Goal: Task Accomplishment & Management: Manage account settings

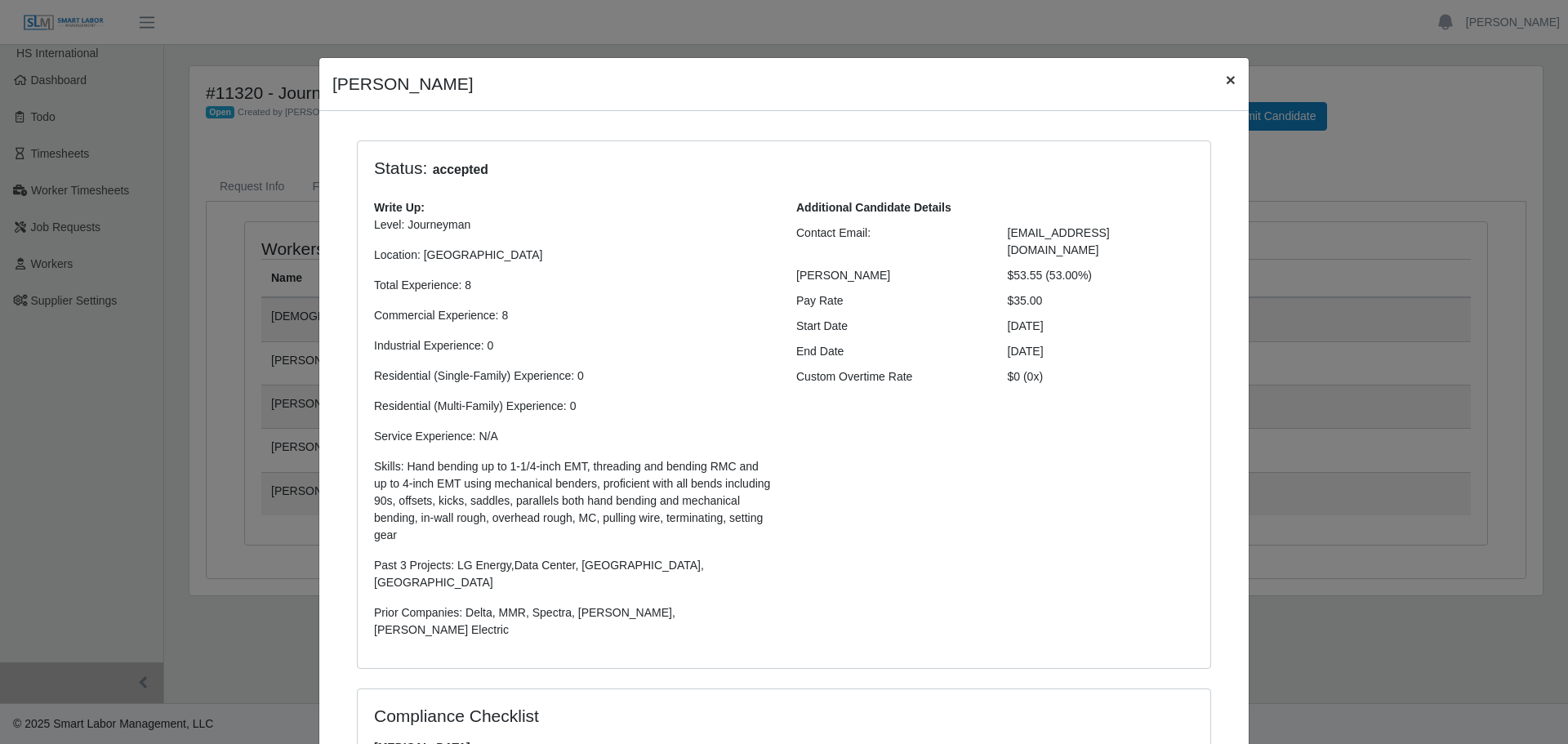
click at [1227, 76] on span "×" at bounding box center [1230, 79] width 10 height 19
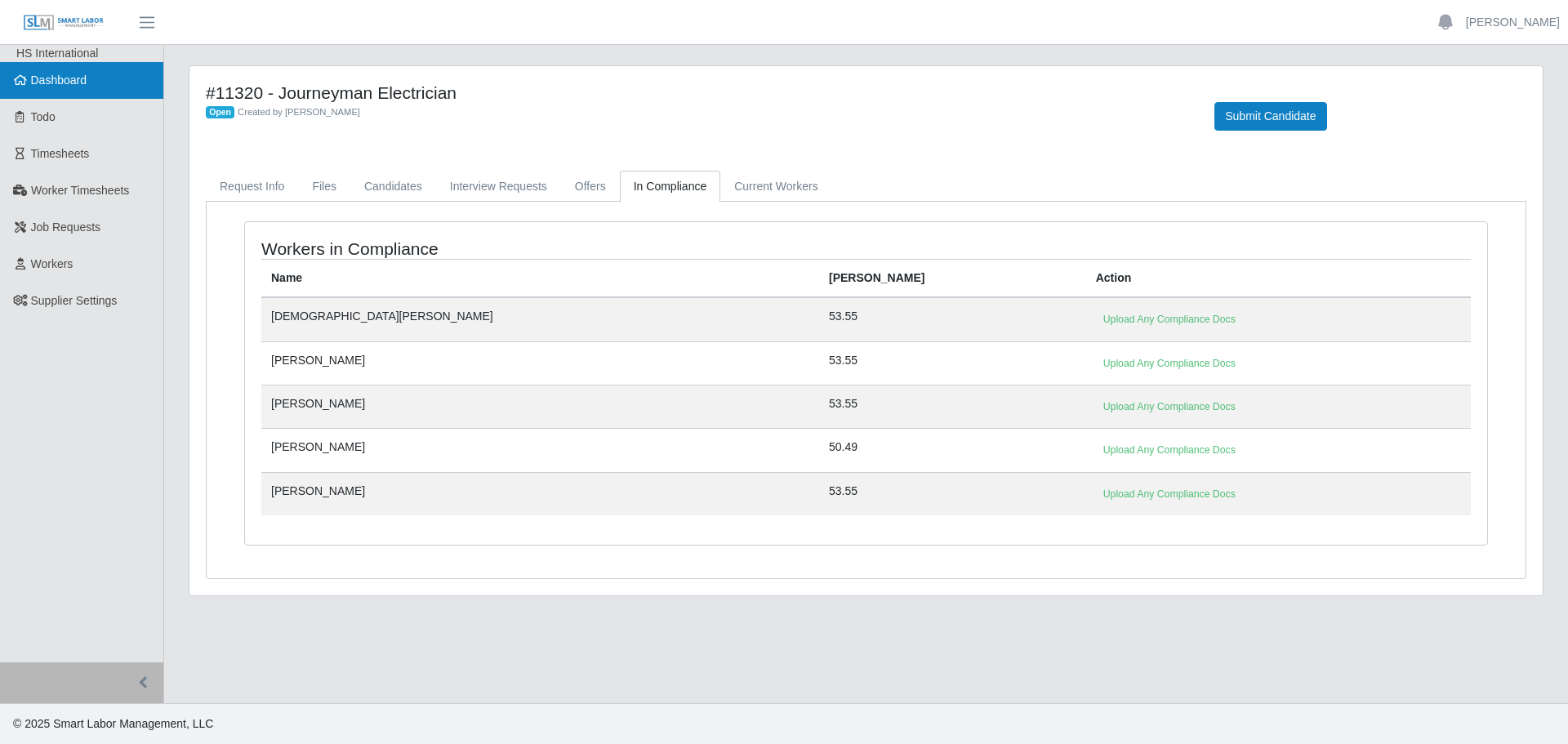
click at [60, 84] on span "Dashboard" at bounding box center [60, 79] width 57 height 13
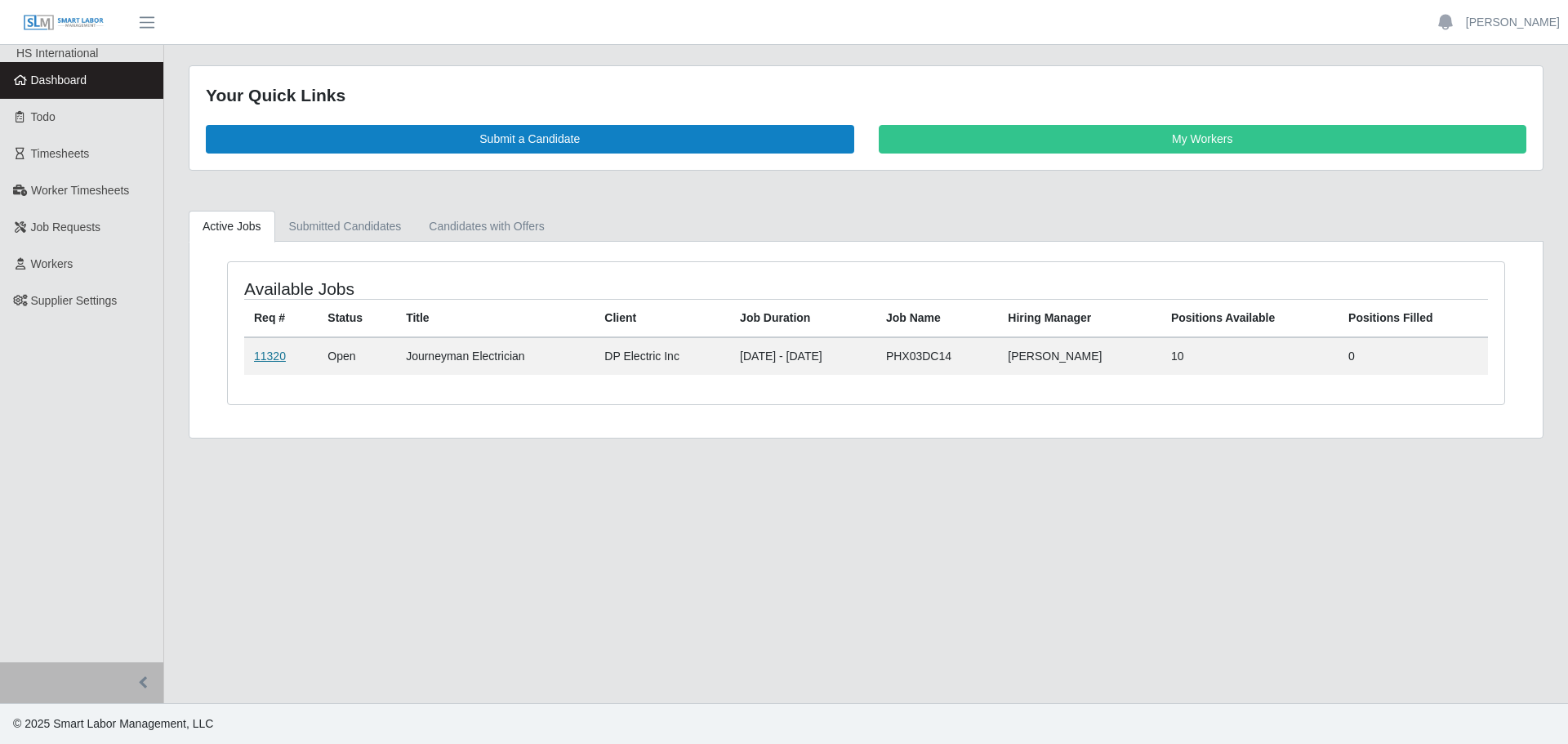
click at [258, 355] on link "11320" at bounding box center [269, 355] width 32 height 13
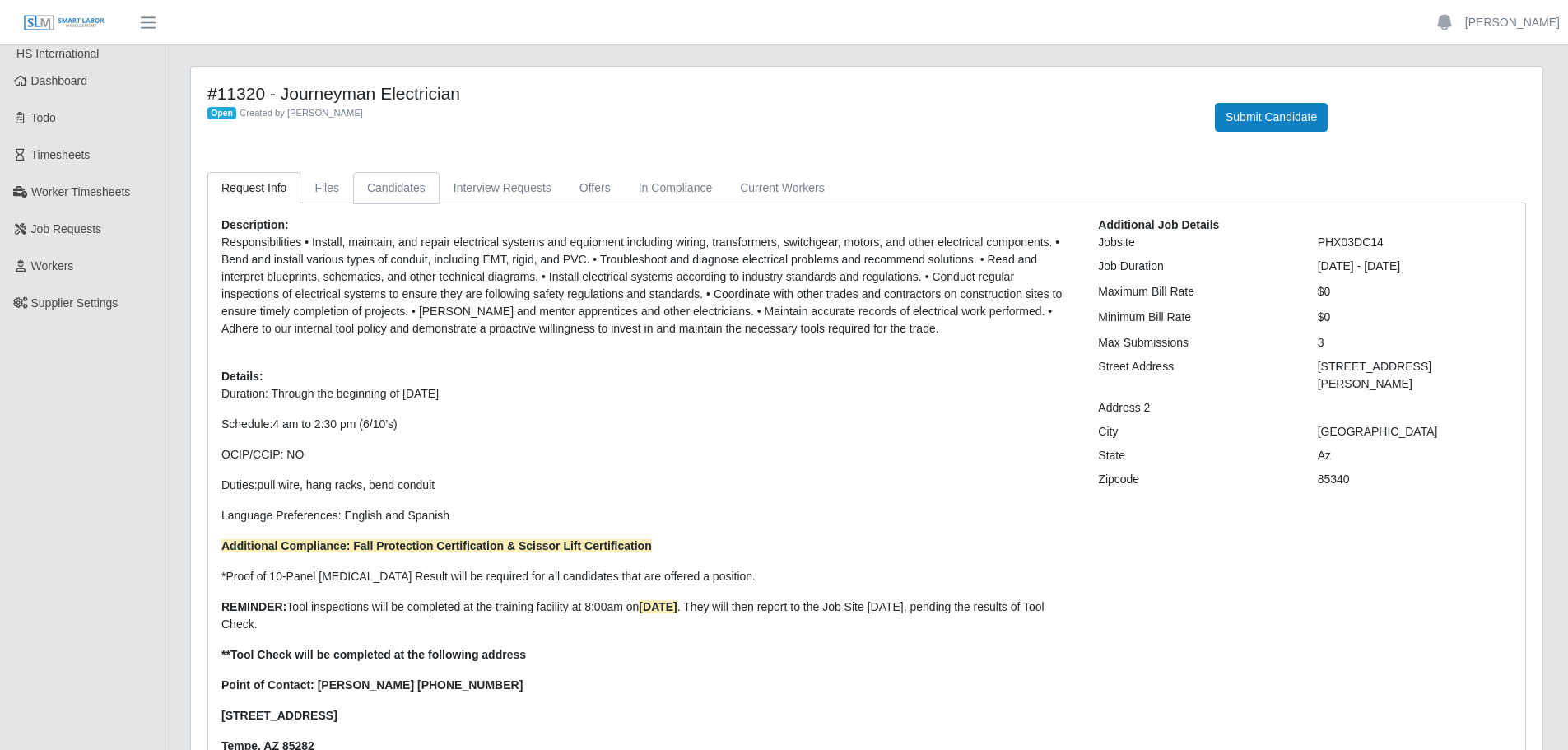
click at [412, 176] on link "Candidates" at bounding box center [397, 188] width 87 height 33
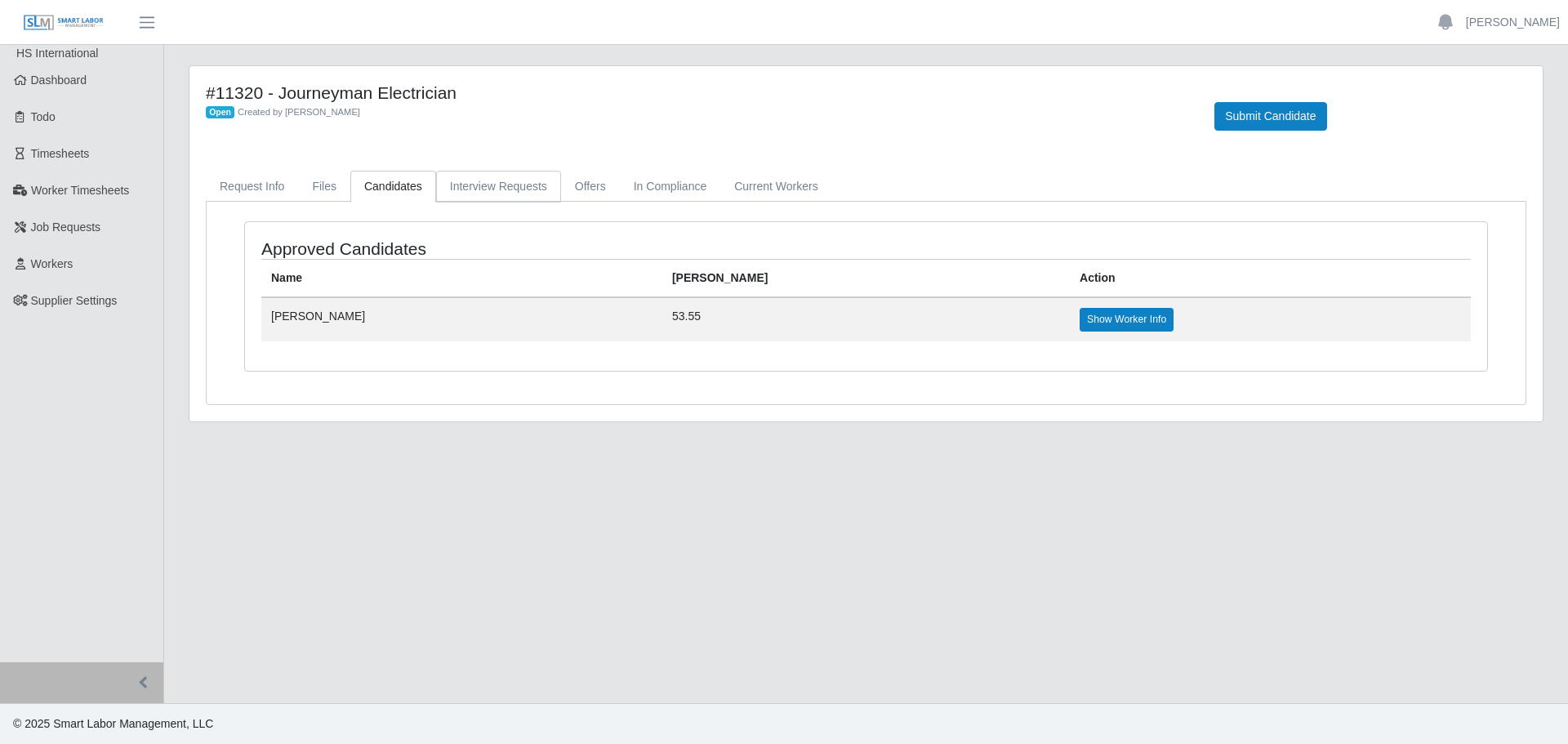
click at [531, 190] on link "Interview Requests" at bounding box center [499, 186] width 125 height 32
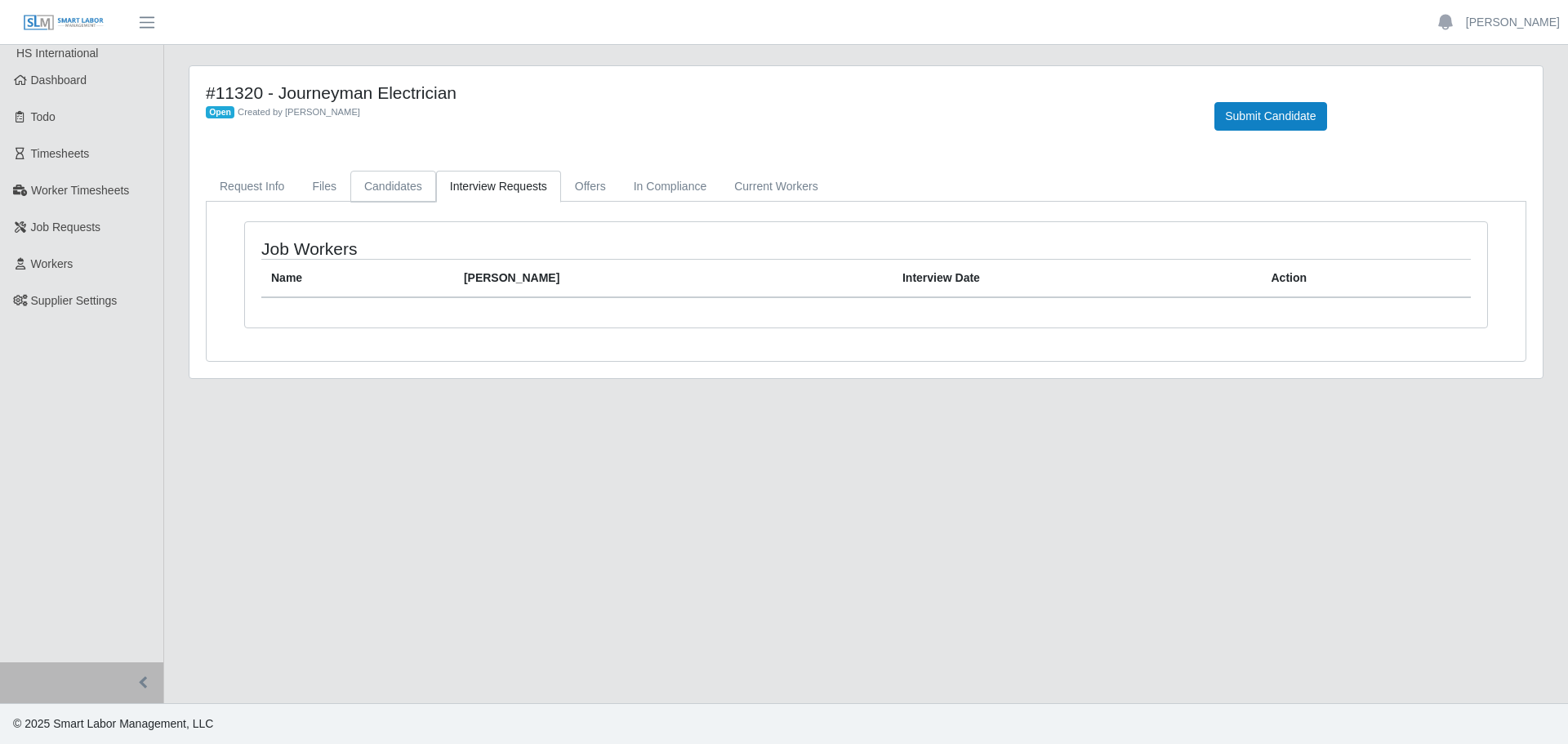
click at [385, 191] on link "Candidates" at bounding box center [394, 186] width 86 height 32
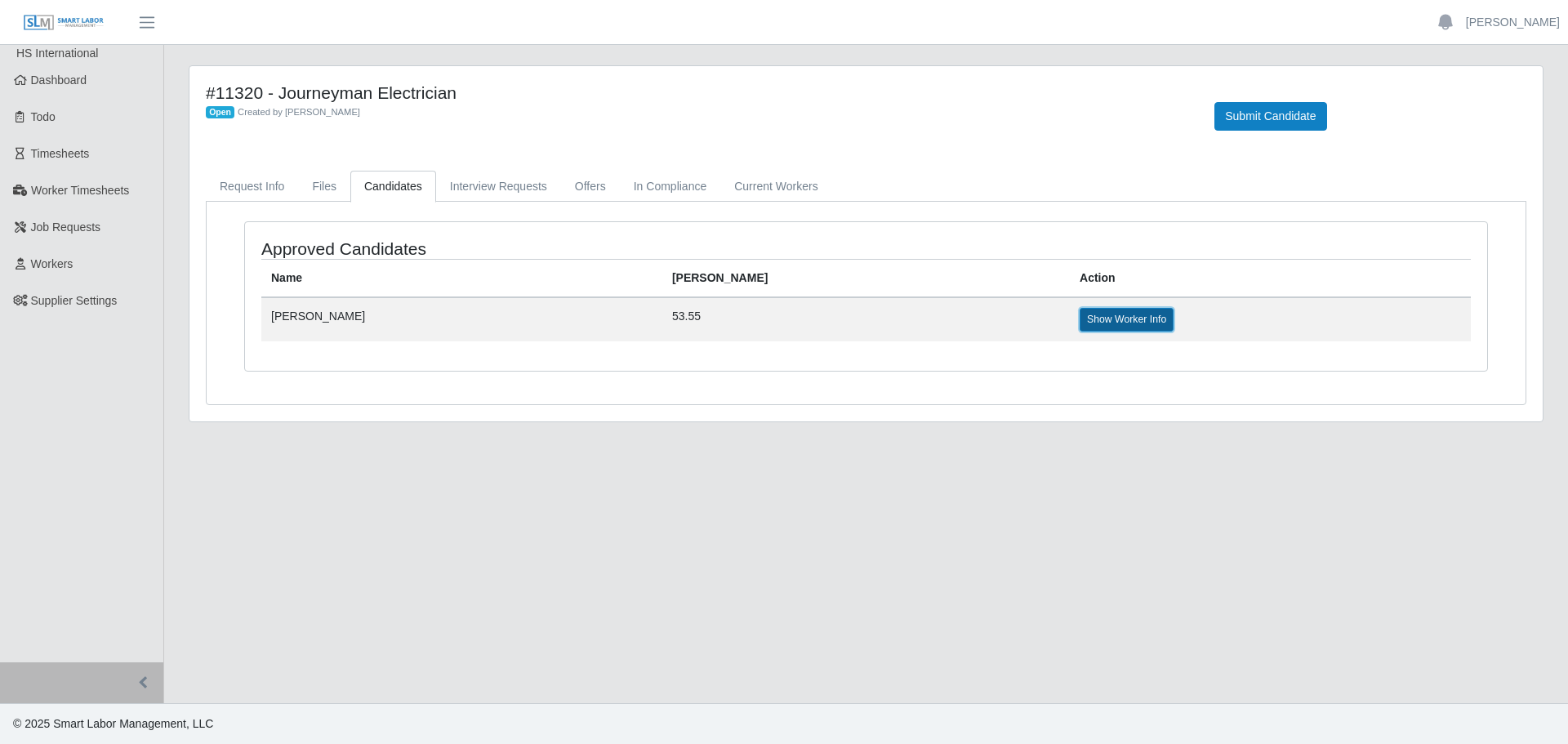
click at [1079, 313] on link "Show Worker Info" at bounding box center [1126, 318] width 94 height 23
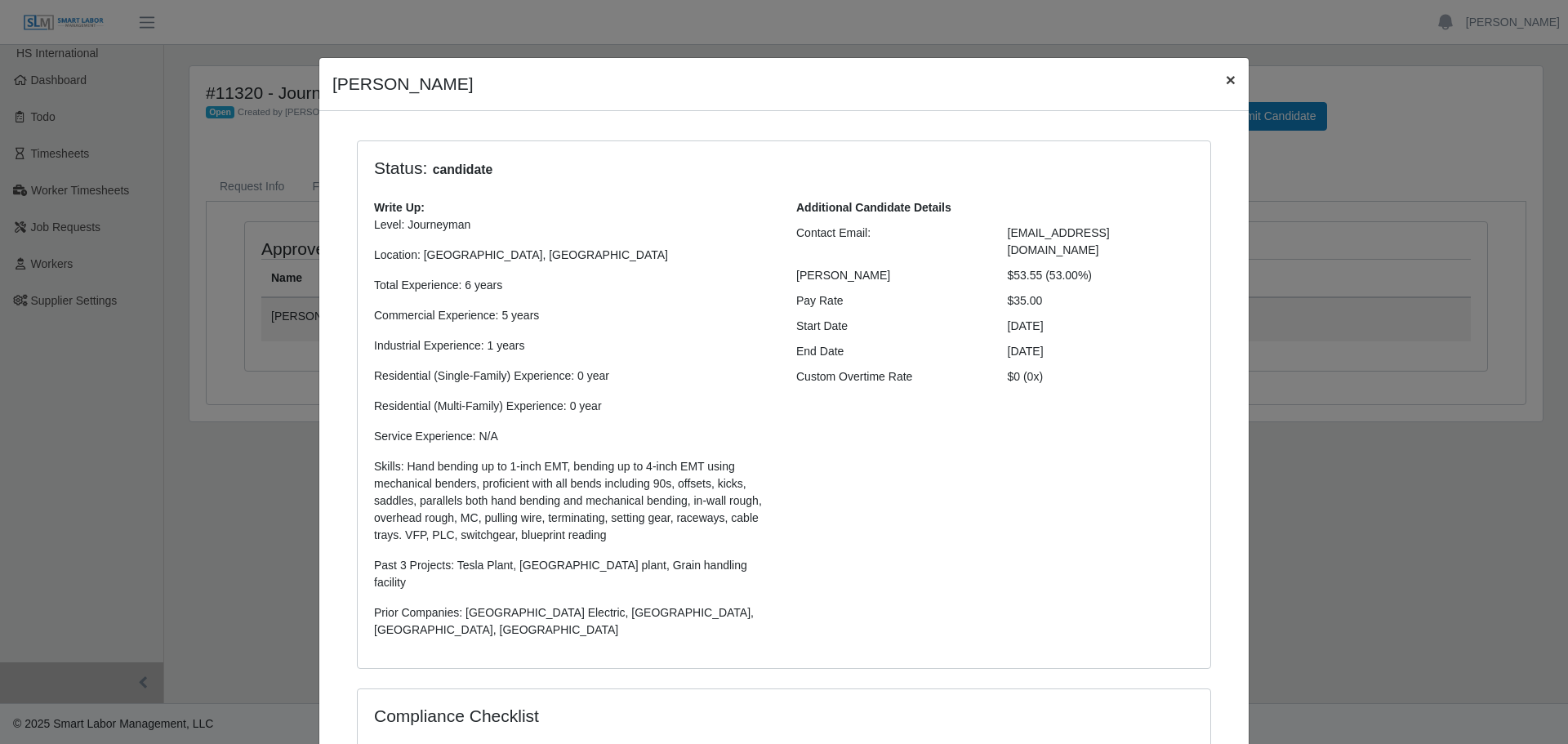
click at [1225, 81] on span "×" at bounding box center [1230, 79] width 10 height 19
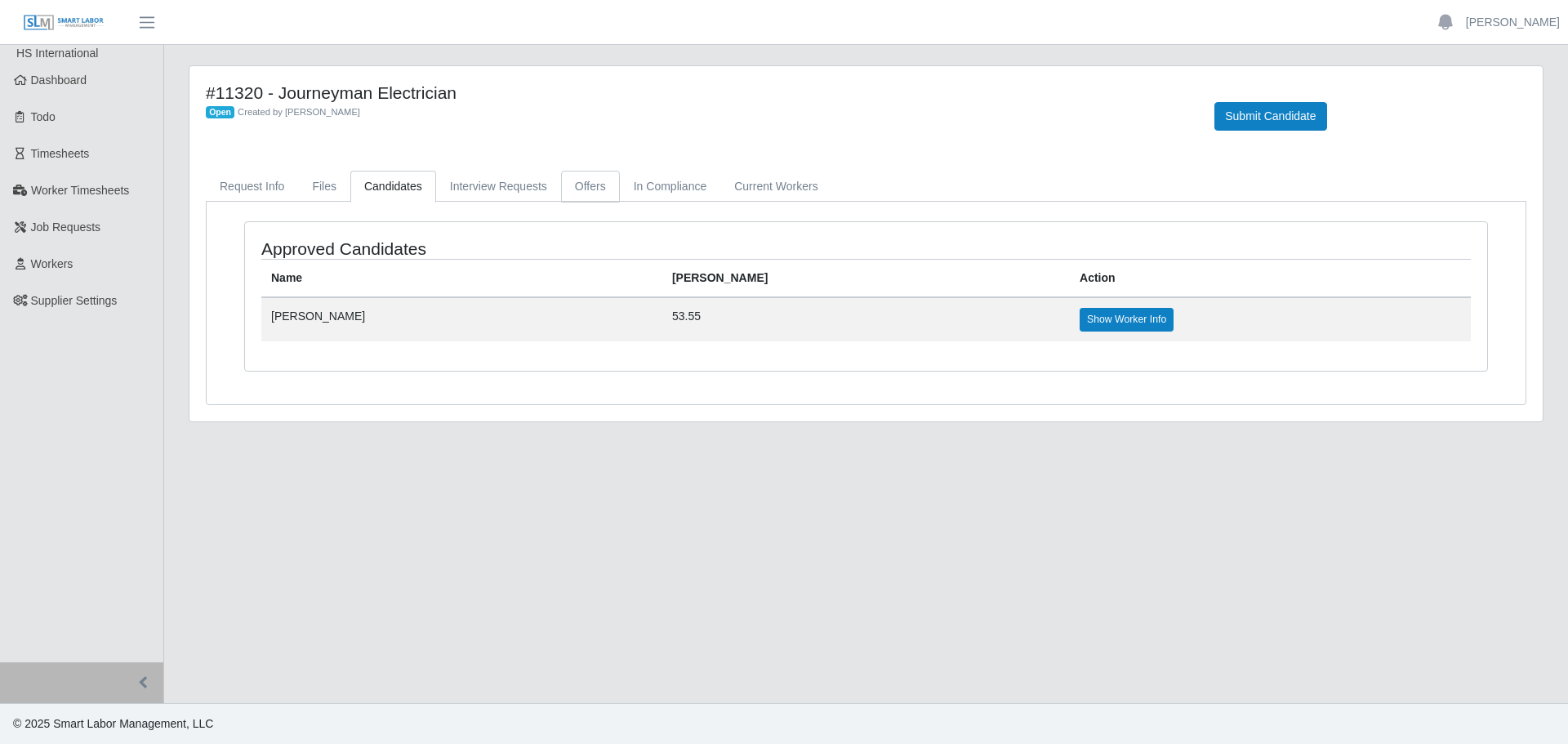
click at [579, 194] on link "Offers" at bounding box center [591, 186] width 59 height 32
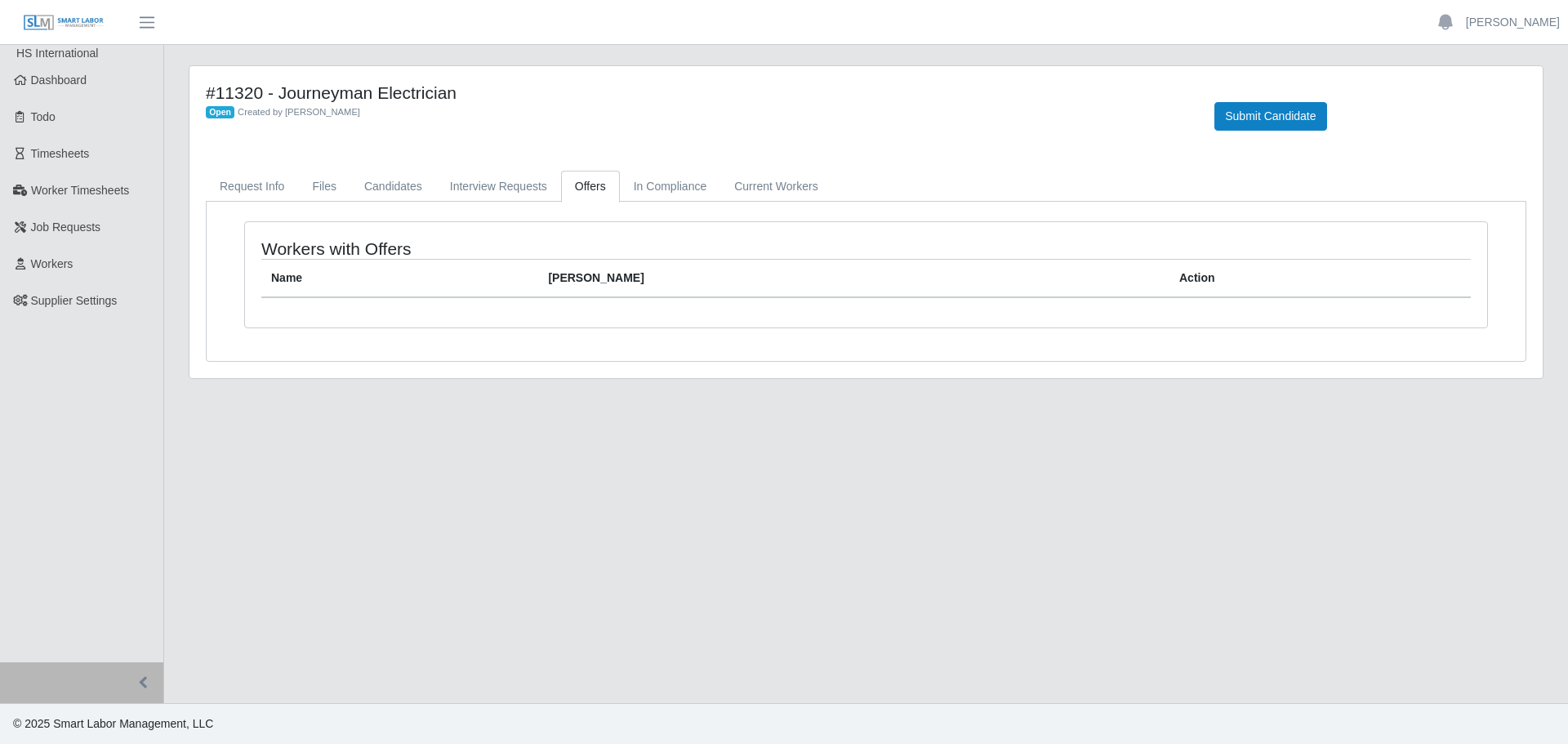
click at [642, 169] on div "#11320 - Journeyman Electrician Open Created by Jerrin Jaramillo Submit Candida…" at bounding box center [865, 222] width 1353 height 311
click at [652, 164] on div "#11320 - Journeyman Electrician Open Created by Jerrin Jaramillo Submit Candida…" at bounding box center [865, 222] width 1353 height 311
click at [652, 180] on link "In Compliance" at bounding box center [670, 186] width 101 height 32
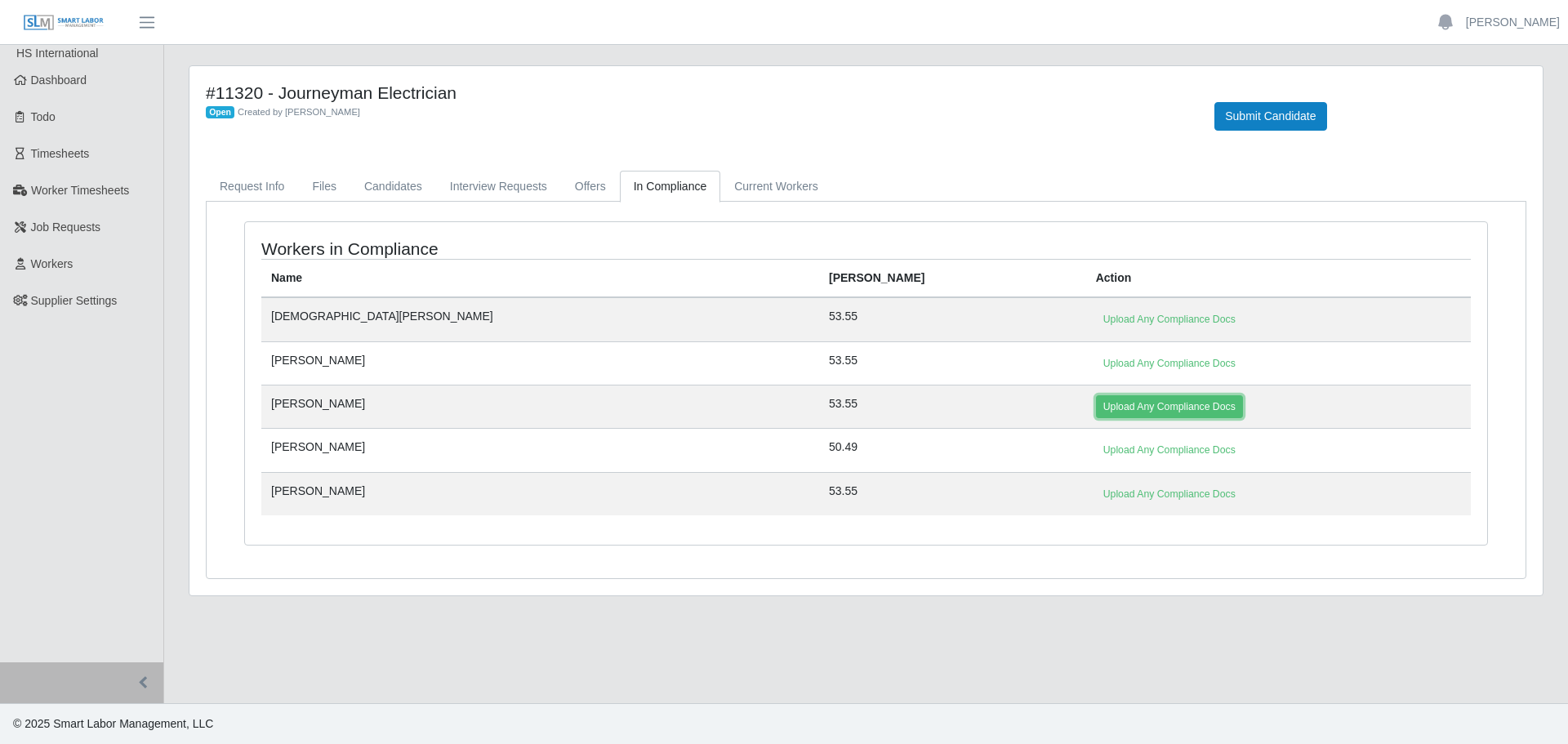
click at [1096, 402] on link "Upload Any Compliance Docs" at bounding box center [1169, 406] width 147 height 23
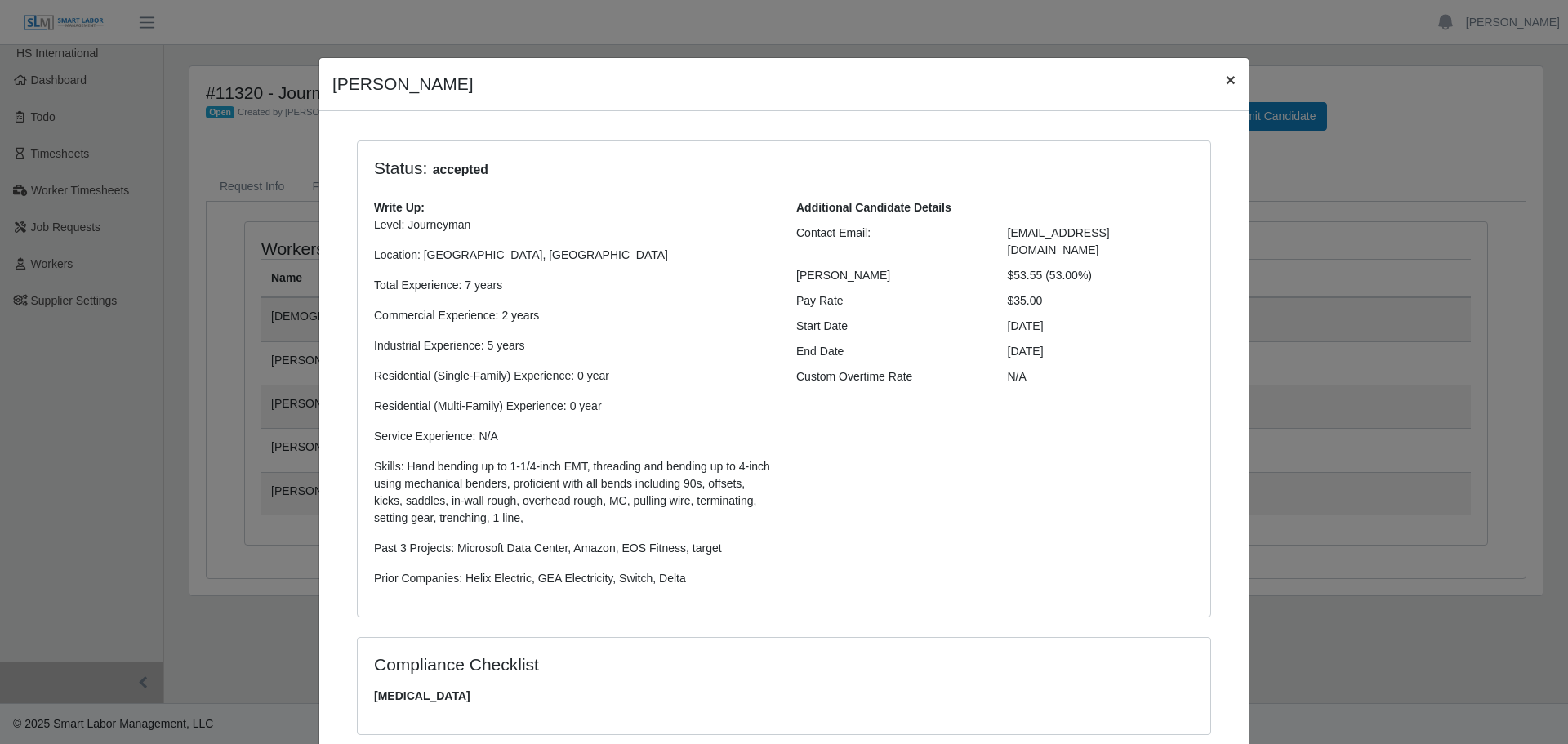
click at [1230, 81] on button "×" at bounding box center [1230, 79] width 36 height 43
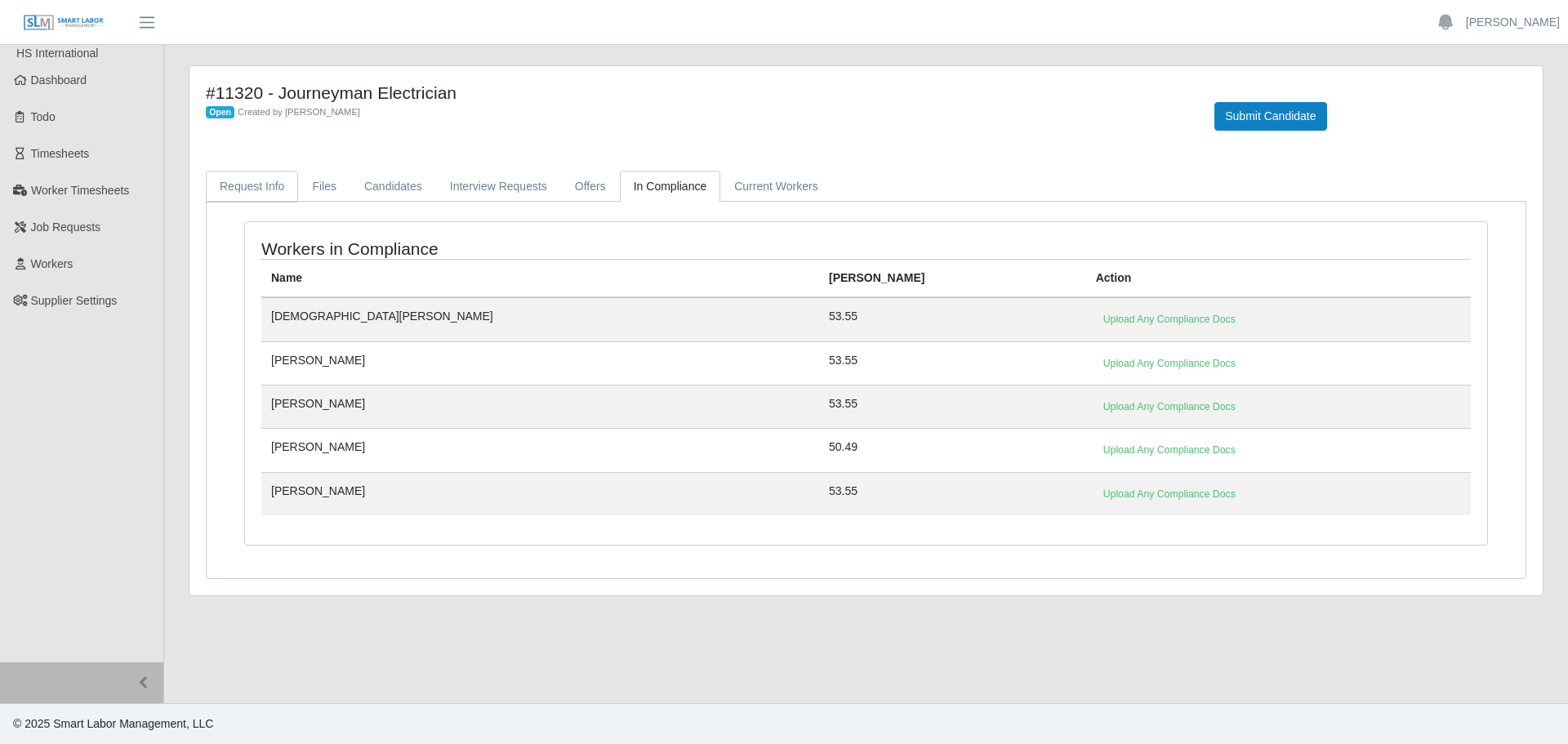
drag, startPoint x: 261, startPoint y: 160, endPoint x: 258, endPoint y: 171, distance: 11.4
click at [260, 164] on div "#11320 - Journeyman Electrician Open Created by Jerrin Jaramillo Submit Candida…" at bounding box center [865, 331] width 1353 height 529
click at [258, 171] on link "Request Info" at bounding box center [252, 186] width 92 height 32
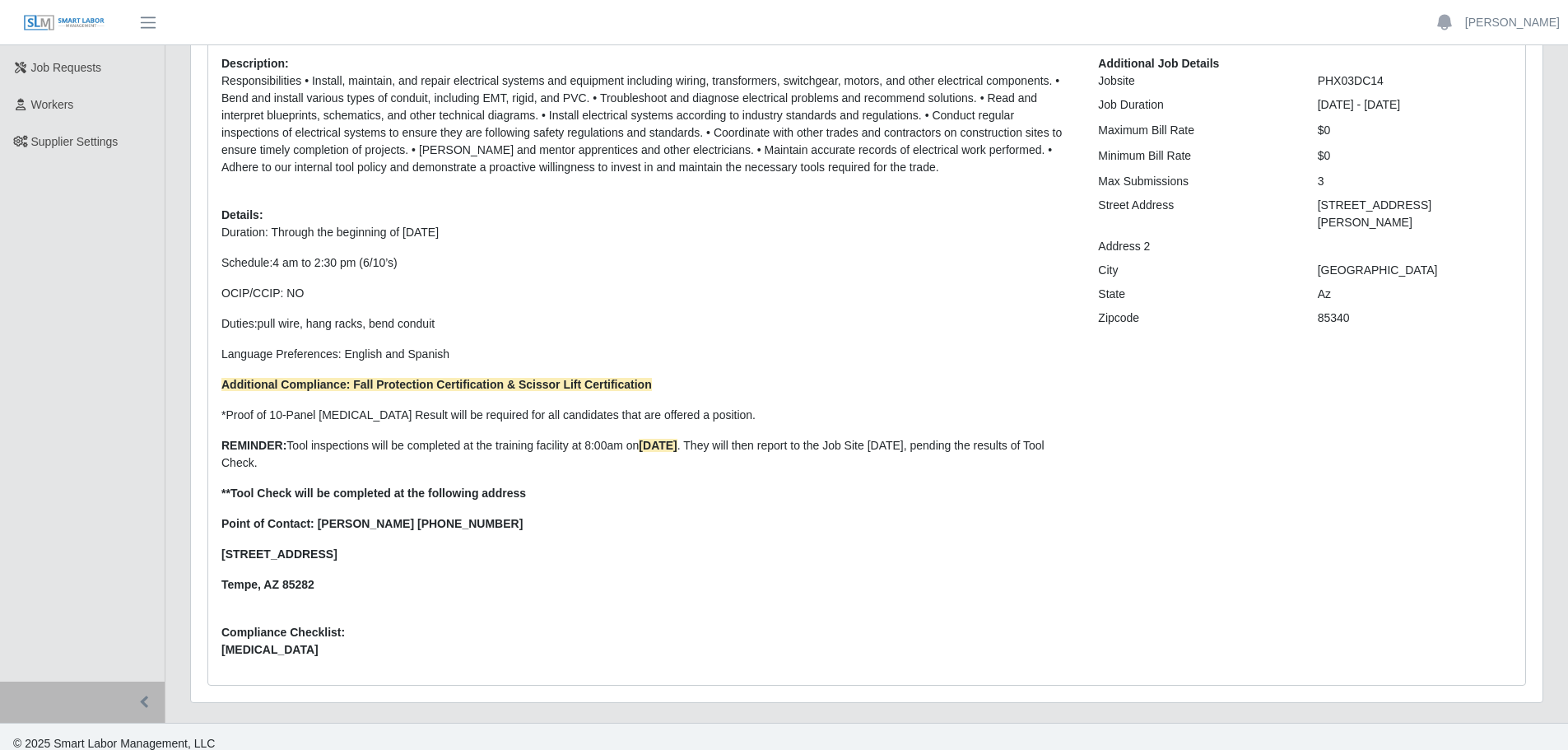
scroll to position [176, 0]
